Goal: Information Seeking & Learning: Learn about a topic

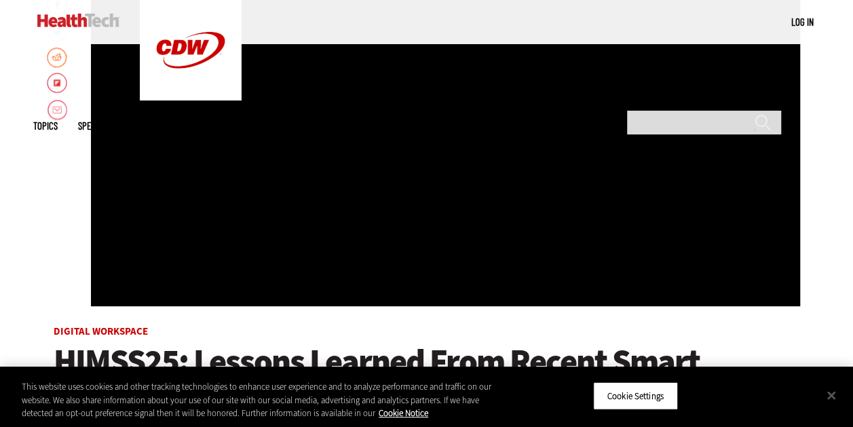
scroll to position [291, 0]
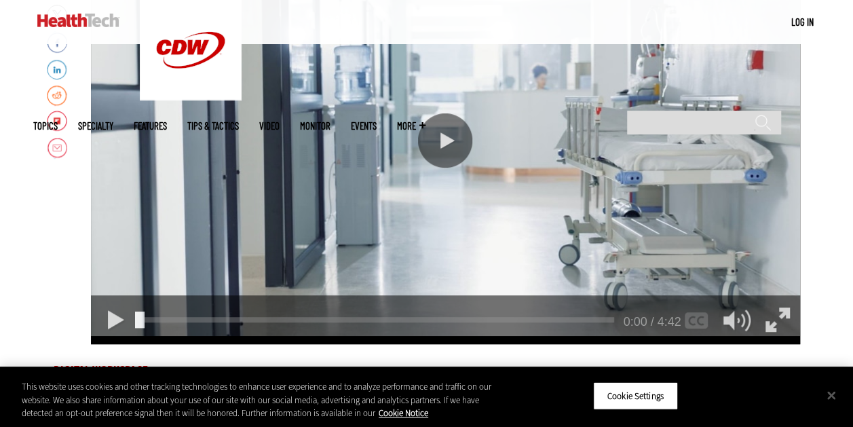
click at [446, 137] on div "Play or Pause Video" at bounding box center [445, 140] width 54 height 54
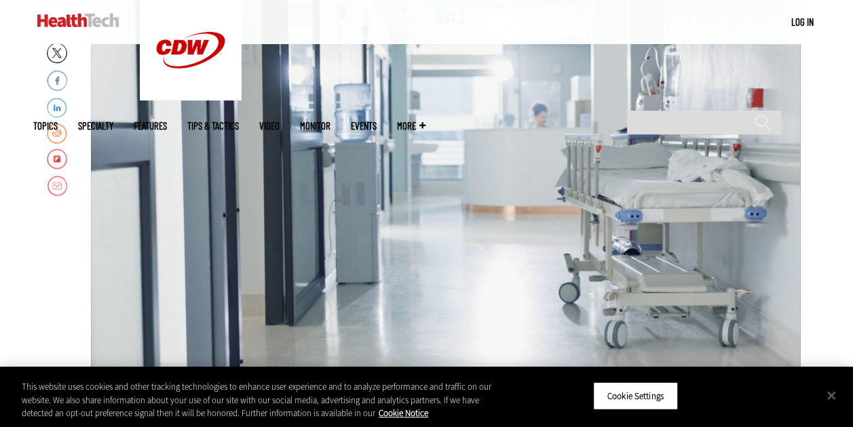
scroll to position [252, 0]
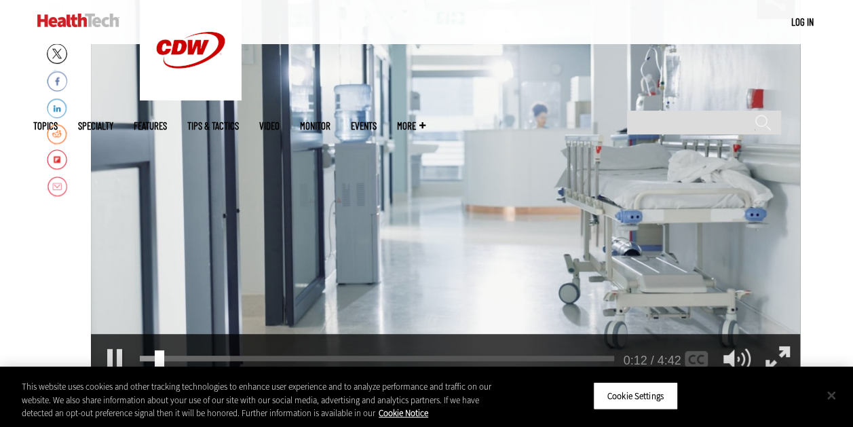
click at [828, 393] on button "Close" at bounding box center [831, 395] width 30 height 30
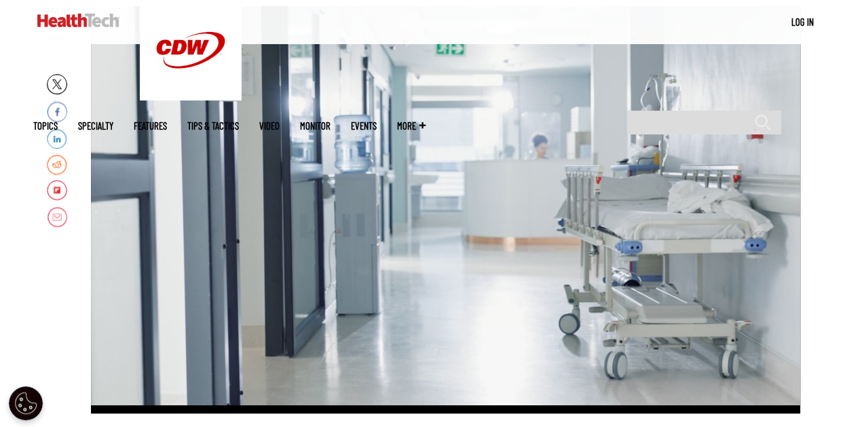
scroll to position [220, 0]
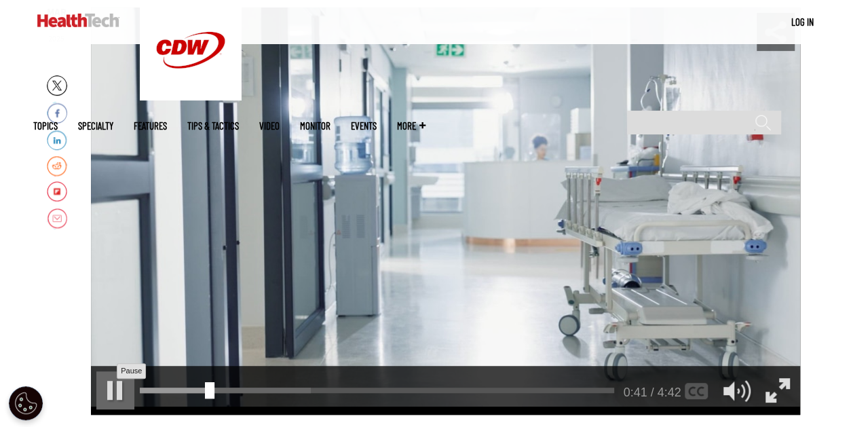
click at [103, 391] on div "Pause" at bounding box center [115, 390] width 38 height 38
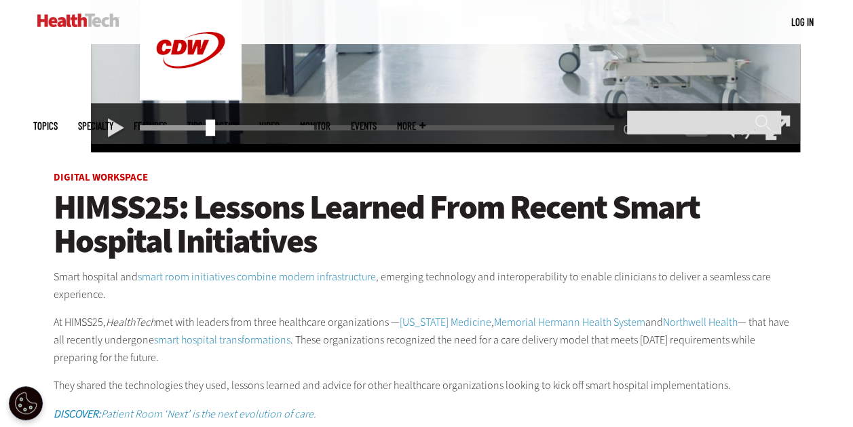
scroll to position [479, 0]
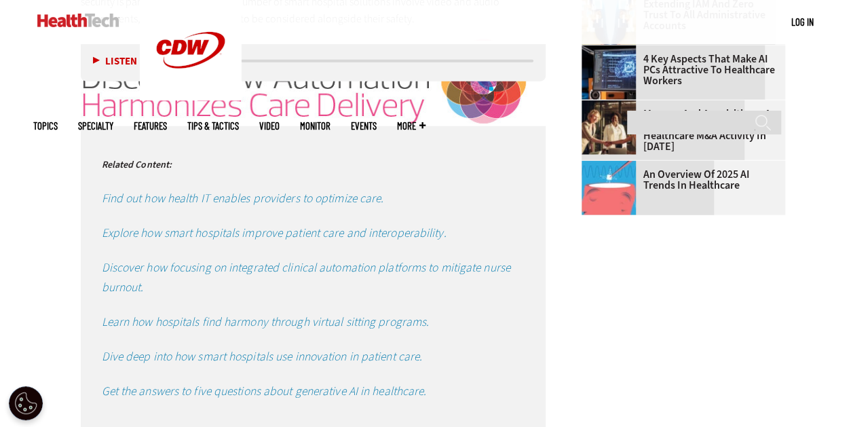
scroll to position [1680, 0]
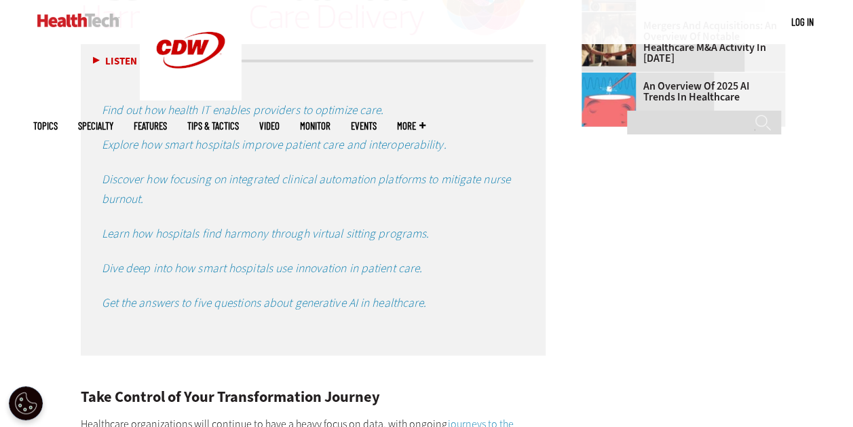
click at [257, 136] on em "Explore how smart hospitals improve patient care and interoperability." at bounding box center [274, 144] width 345 height 16
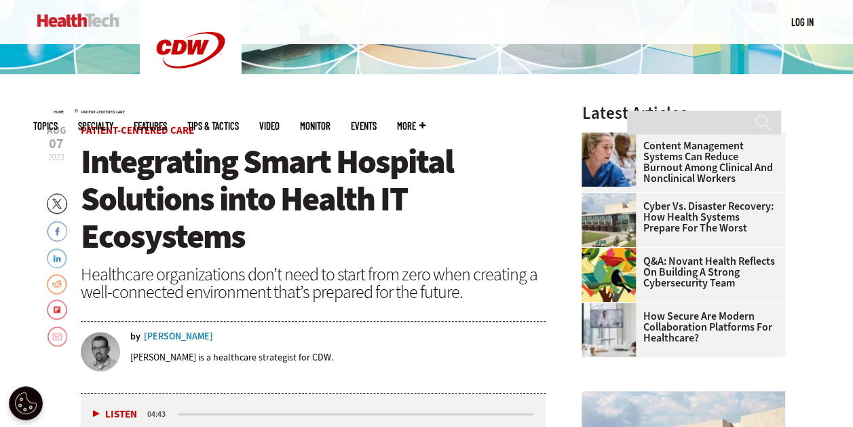
scroll to position [346, 0]
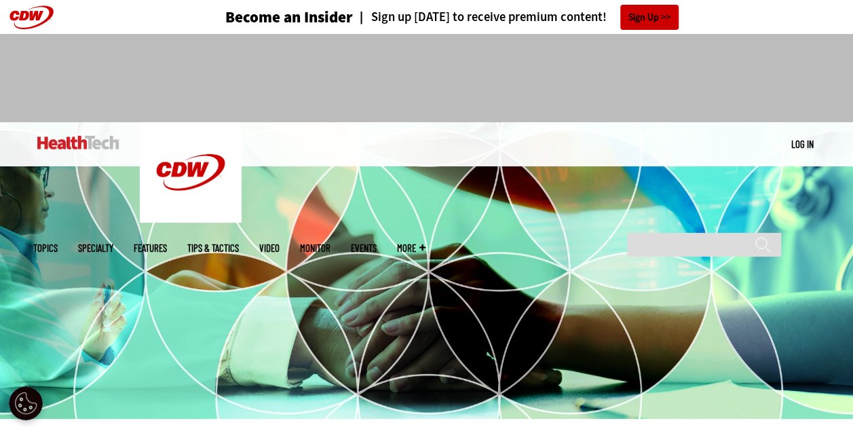
click at [823, 138] on div "MENU Log in Mobile menu Topics Artificial Intelligence Cloud Data Analytics Dat…" at bounding box center [426, 144] width 853 height 44
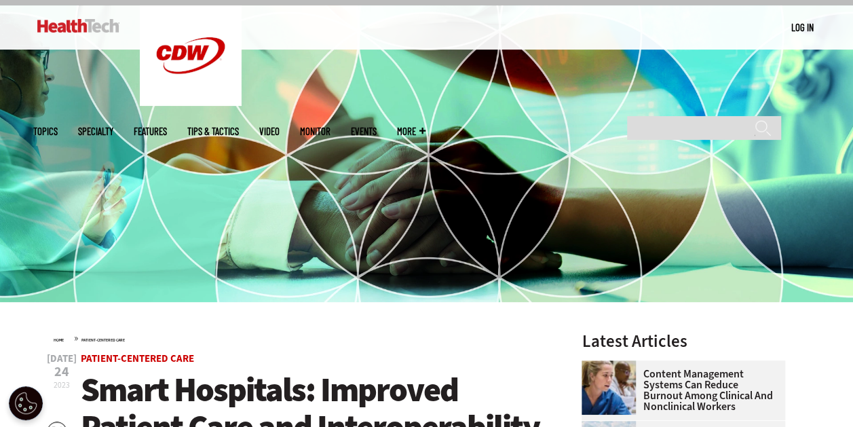
scroll to position [116, 0]
